Goal: Task Accomplishment & Management: Manage account settings

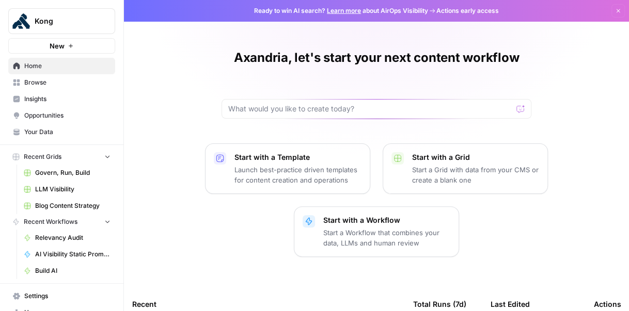
scroll to position [44, 0]
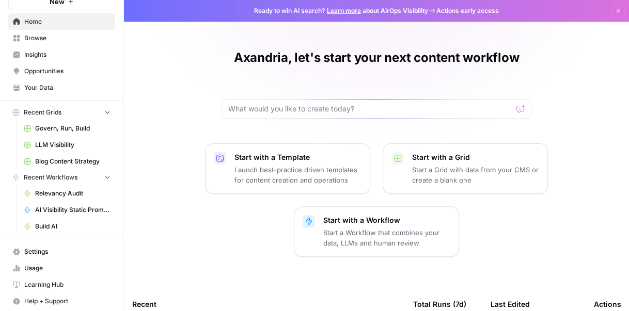
click at [60, 208] on span "AI Visibility Static Prompts" at bounding box center [72, 210] width 75 height 9
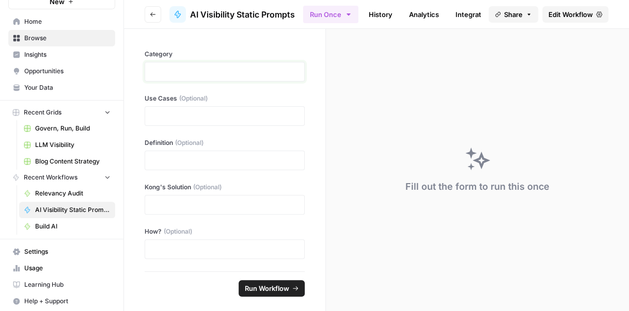
click at [174, 71] on p at bounding box center [224, 72] width 147 height 10
click at [200, 112] on p at bounding box center [224, 116] width 147 height 10
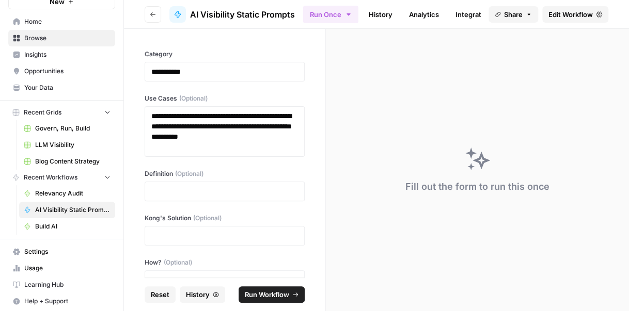
drag, startPoint x: 171, startPoint y: 229, endPoint x: 163, endPoint y: 227, distance: 9.2
click at [171, 229] on div at bounding box center [225, 236] width 160 height 20
click at [190, 232] on p at bounding box center [224, 236] width 147 height 10
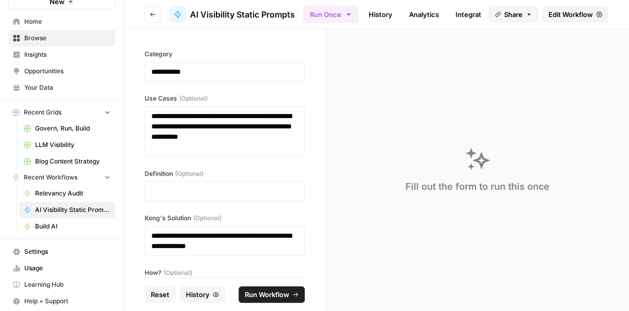
scroll to position [34, 0]
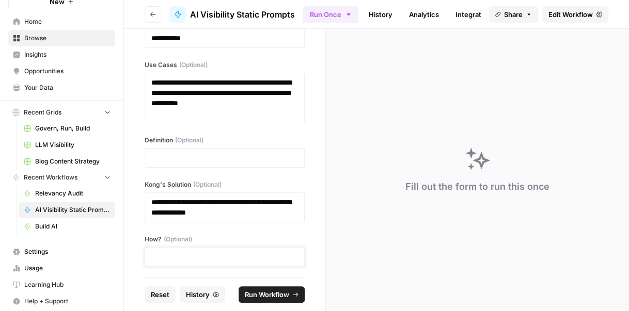
click at [211, 257] on p at bounding box center [224, 257] width 147 height 10
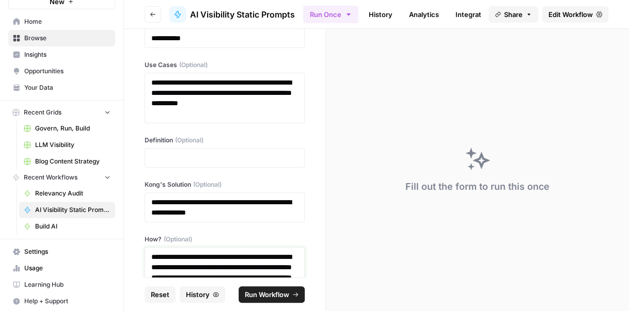
scroll to position [153, 0]
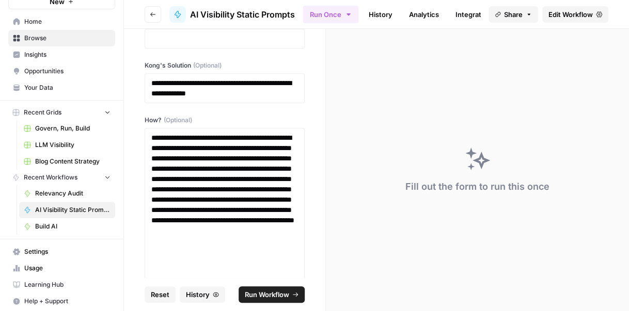
click at [267, 296] on span "Run Workflow" at bounding box center [267, 295] width 44 height 10
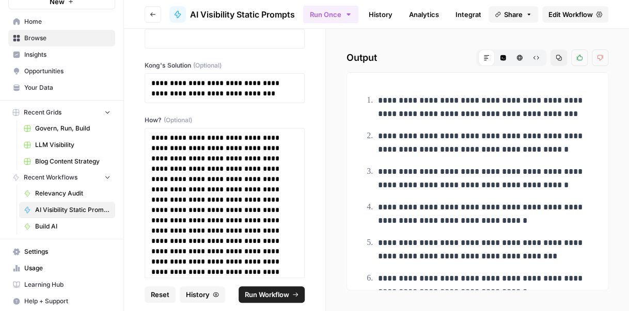
scroll to position [0, 0]
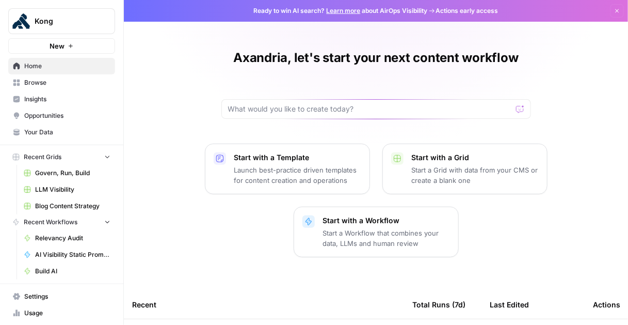
click at [58, 104] on link "Insights" at bounding box center [61, 99] width 107 height 17
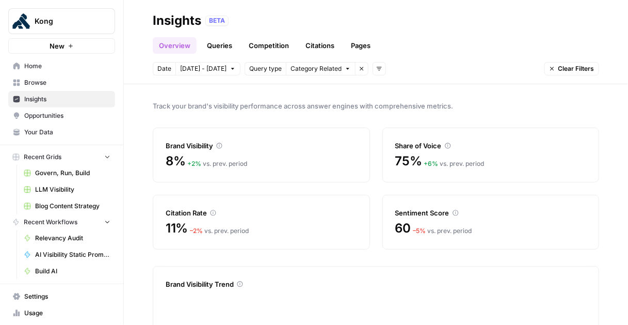
click at [34, 85] on span "Browse" at bounding box center [67, 82] width 86 height 9
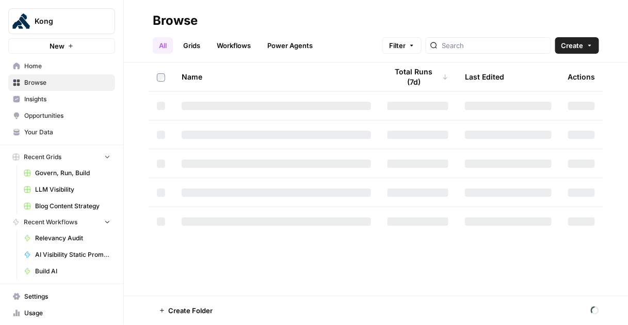
scroll to position [31, 0]
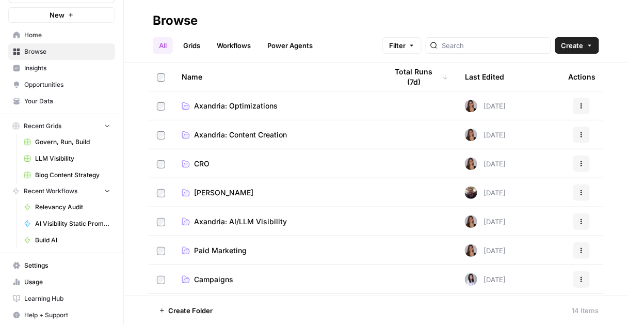
click at [46, 275] on link "Usage" at bounding box center [61, 282] width 107 height 17
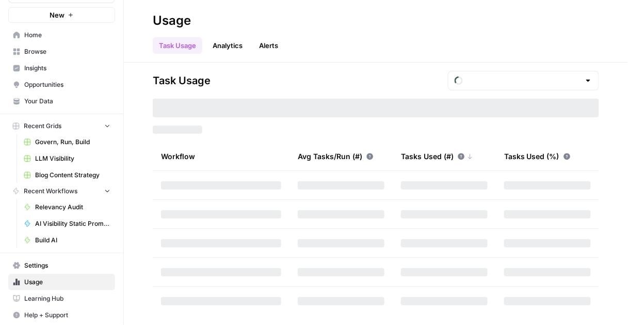
scroll to position [30, 0]
type input "October Tasks"
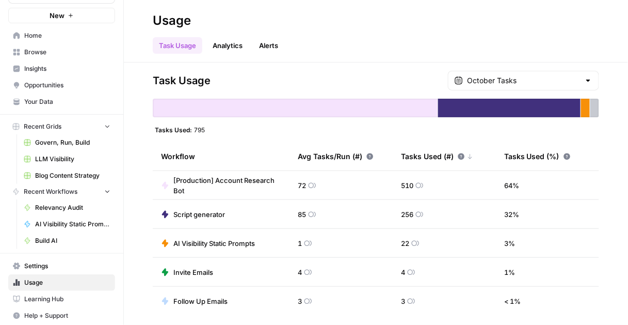
click at [52, 269] on link "Settings" at bounding box center [61, 266] width 107 height 17
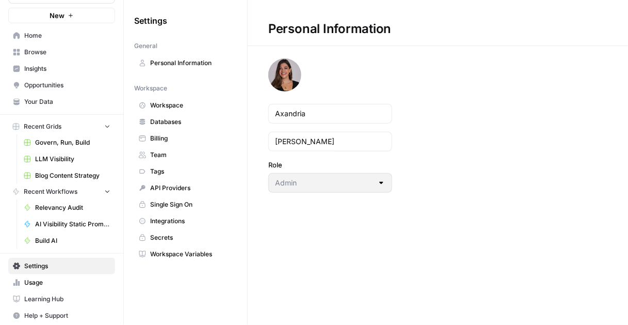
click at [52, 106] on span "Your Data" at bounding box center [67, 101] width 86 height 9
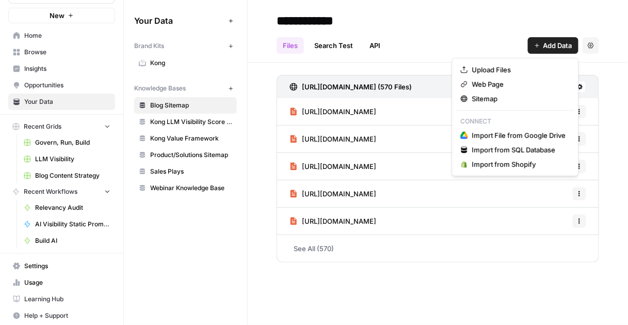
click at [548, 48] on span "Add Data" at bounding box center [558, 45] width 29 height 10
